Goal: Information Seeking & Learning: Learn about a topic

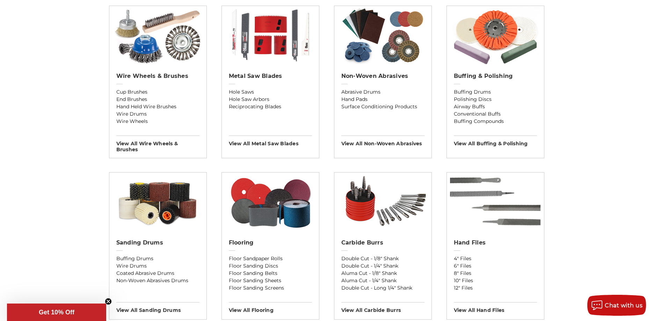
scroll to position [641, 0]
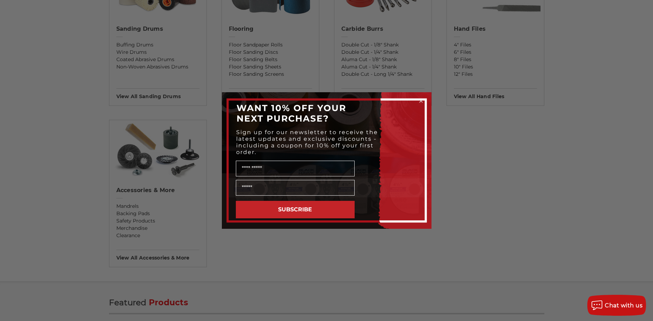
click at [158, 230] on div "Close dialog WANT 10% OFF YOUR NEXT PURCHASE? Sign up for our newsletter to rec…" at bounding box center [326, 160] width 653 height 321
click at [420, 100] on circle "Close dialog" at bounding box center [421, 101] width 7 height 7
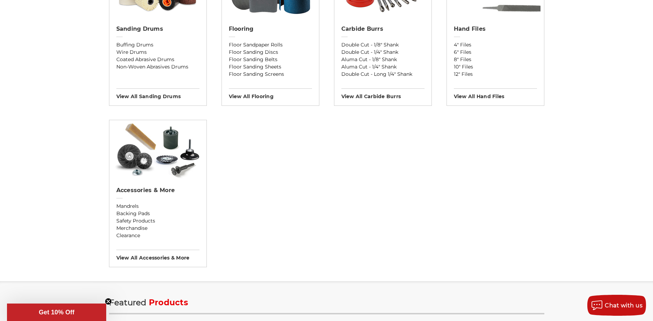
click at [165, 261] on div "Accessories & More Mandrels Backing Pads Safety Products Merchandise Clearance …" at bounding box center [158, 193] width 98 height 147
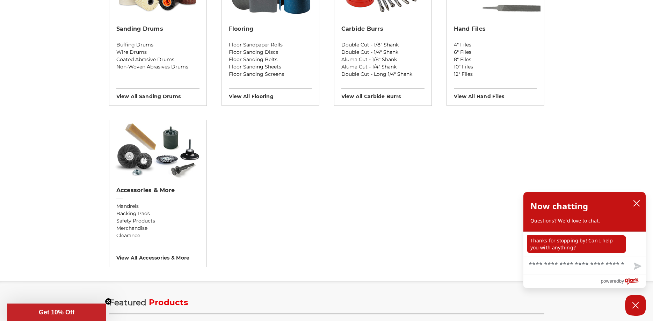
click at [165, 255] on h3 "View All accessories & more" at bounding box center [157, 255] width 83 height 11
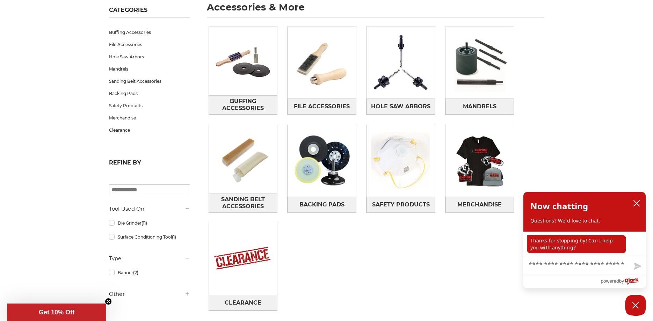
click at [206, 171] on div "Buffing Accessories File Accessories Hole Saw Arbors Mandrels Sanding Belt Acce…" at bounding box center [377, 174] width 346 height 305
click at [228, 170] on img at bounding box center [243, 159] width 68 height 68
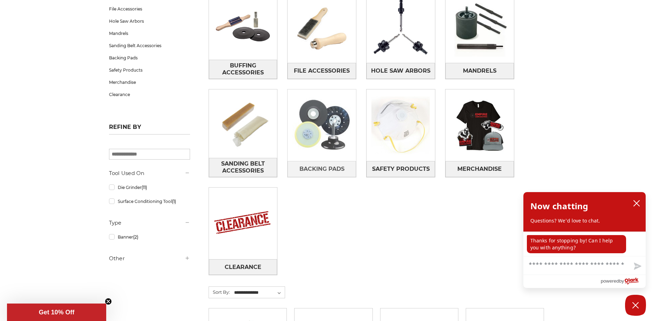
click at [331, 135] on img at bounding box center [322, 125] width 68 height 68
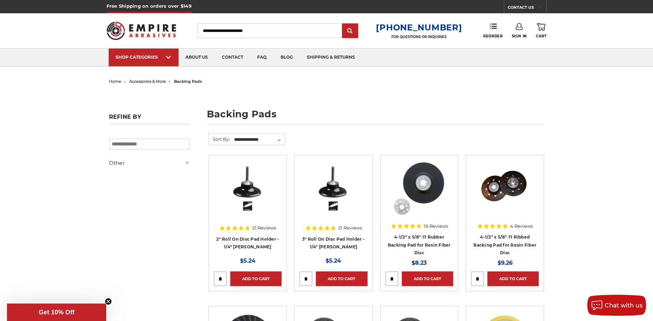
click at [327, 31] on input "Search" at bounding box center [270, 30] width 144 height 15
type input "***"
click at [343, 24] on input "submit" at bounding box center [350, 31] width 14 height 14
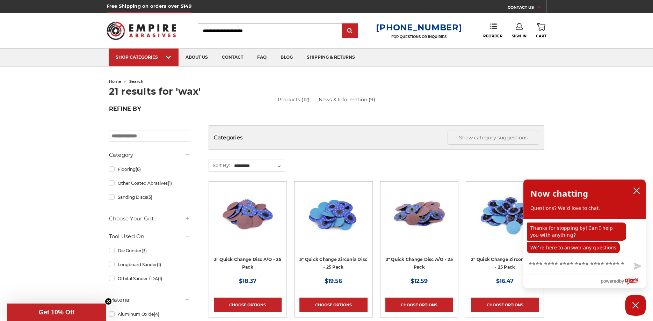
drag, startPoint x: 288, startPoint y: 30, endPoint x: 213, endPoint y: 24, distance: 75.0
click at [215, 28] on input "Search" at bounding box center [270, 30] width 144 height 15
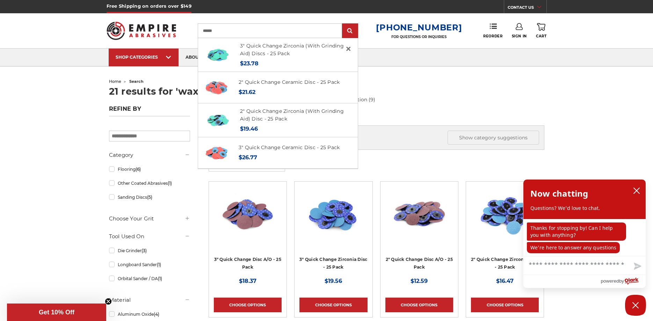
type input "******"
click at [343, 24] on input "submit" at bounding box center [350, 31] width 14 height 14
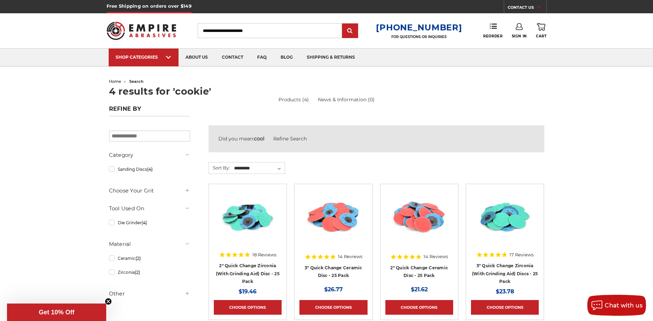
scroll to position [198, 0]
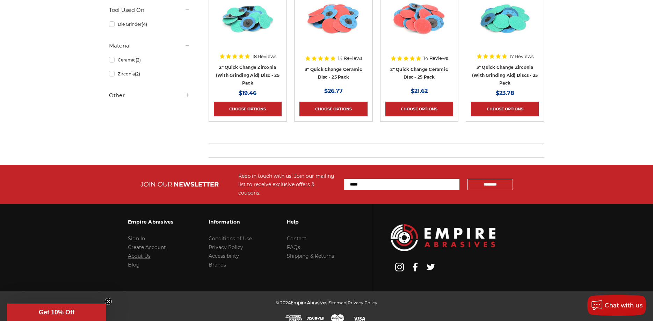
click at [138, 253] on link "About Us" at bounding box center [139, 256] width 23 height 6
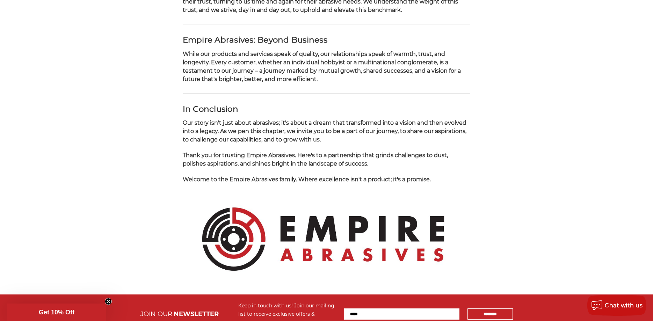
scroll to position [776, 0]
